Goal: Information Seeking & Learning: Learn about a topic

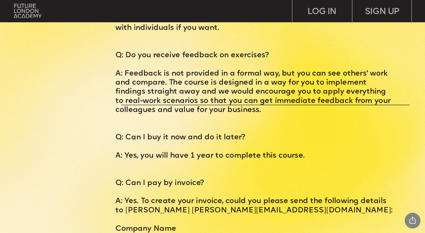
scroll to position [2330, 0]
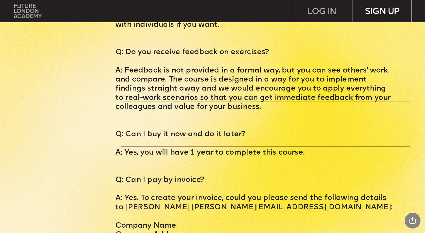
click at [390, 7] on div "SIGN UP" at bounding box center [382, 11] width 60 height 22
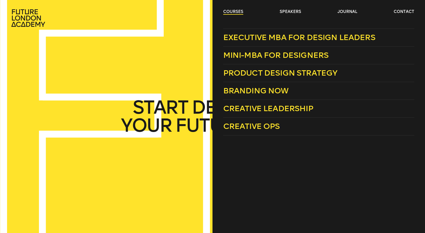
click at [231, 10] on link "courses" at bounding box center [233, 12] width 20 height 6
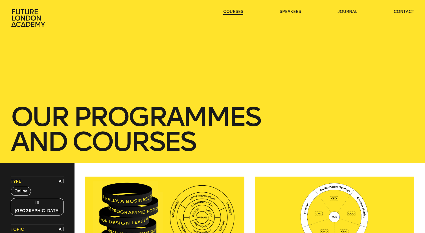
click at [231, 10] on link "courses" at bounding box center [233, 12] width 20 height 6
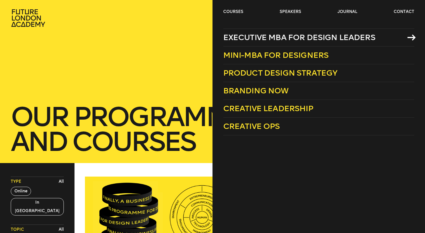
click at [251, 37] on span "Executive MBA for Design Leaders" at bounding box center [299, 37] width 152 height 9
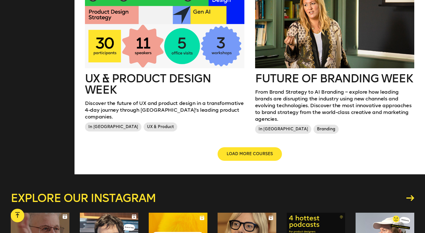
scroll to position [660, 0]
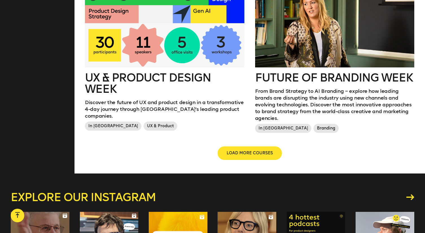
click at [220, 117] on div "UX & Product Design Week Discover the future of UX and product design in a tran…" at bounding box center [164, 67] width 170 height 158
click at [255, 146] on button "LOAD MORE COURSES" at bounding box center [249, 153] width 64 height 14
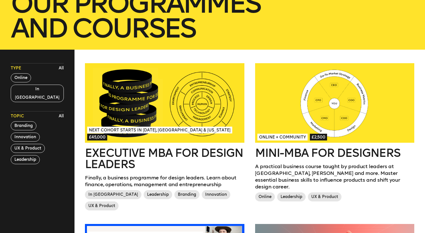
scroll to position [111, 0]
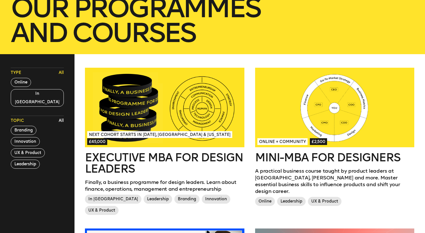
click at [62, 70] on button "All" at bounding box center [61, 73] width 8 height 8
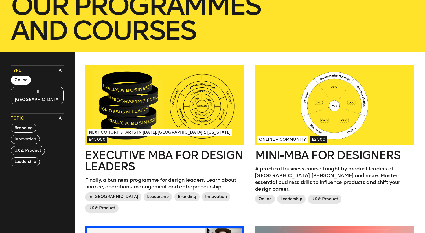
click at [23, 79] on button "Online" at bounding box center [21, 80] width 20 height 9
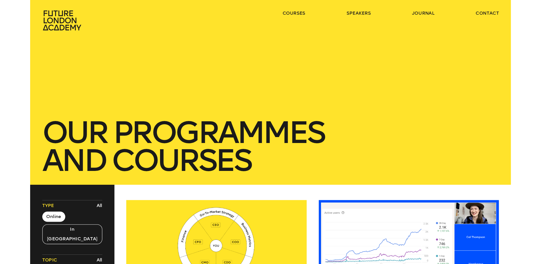
scroll to position [0, 0]
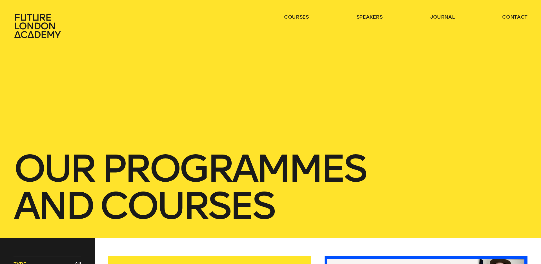
click at [28, 18] on icon at bounding box center [39, 26] width 50 height 25
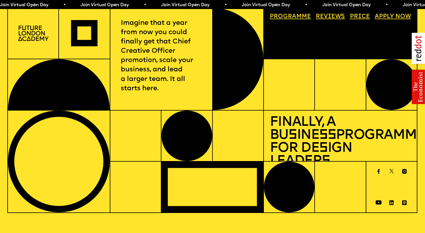
click at [207, 33] on div "Imagine that a year from now you could finally get that Chief Creative Officer …" at bounding box center [161, 59] width 102 height 102
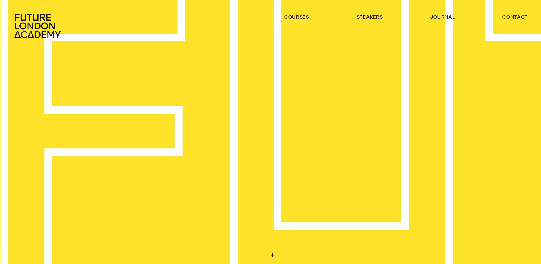
click at [302, 21] on ul "courses speakers journal contact" at bounding box center [406, 26] width 244 height 25
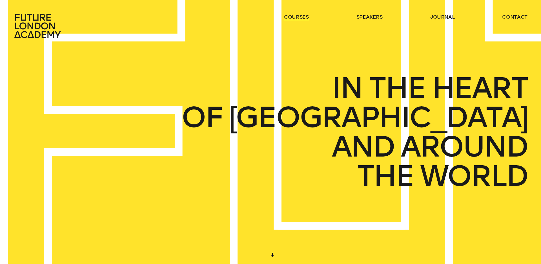
click at [303, 18] on link "courses" at bounding box center [296, 17] width 25 height 7
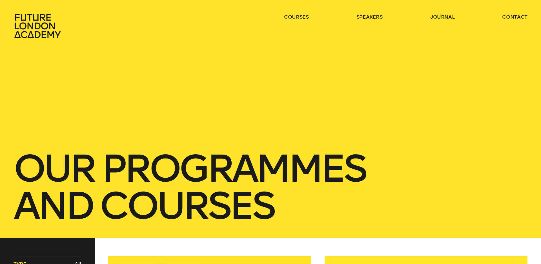
click at [303, 18] on link "courses" at bounding box center [296, 17] width 25 height 7
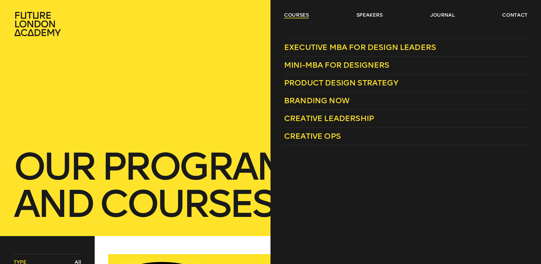
click at [304, 12] on link "courses" at bounding box center [296, 15] width 25 height 7
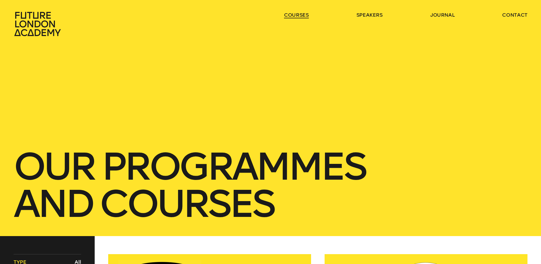
click at [304, 12] on link "courses" at bounding box center [296, 15] width 25 height 7
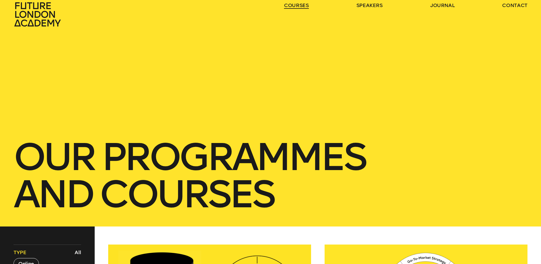
scroll to position [12, 0]
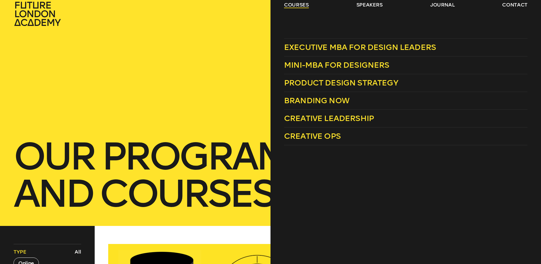
click at [300, 7] on link "courses" at bounding box center [296, 4] width 25 height 7
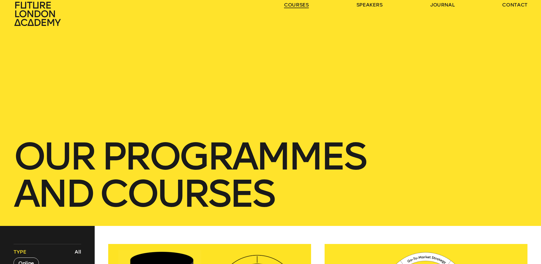
click at [300, 7] on link "courses" at bounding box center [296, 4] width 25 height 7
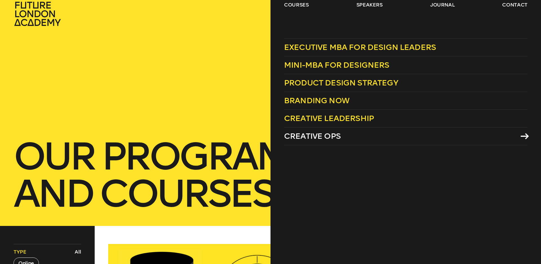
click at [333, 131] on span "Creative Ops" at bounding box center [312, 135] width 57 height 9
